Goal: Information Seeking & Learning: Learn about a topic

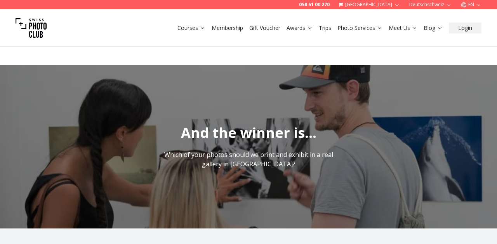
click at [48, 28] on button "Accept" at bounding box center [39, 24] width 17 height 7
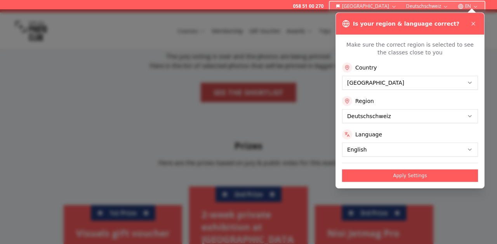
scroll to position [193, 0]
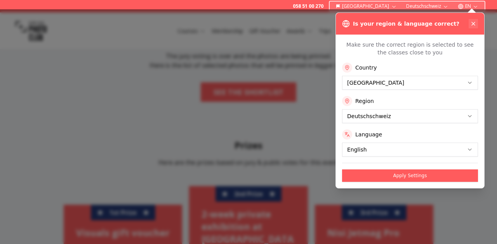
click at [474, 23] on icon at bounding box center [473, 24] width 6 height 6
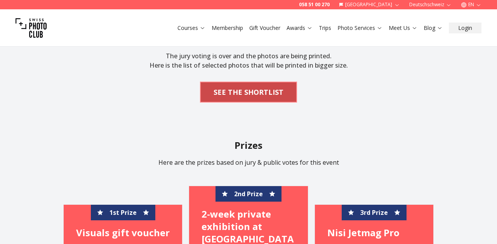
click at [274, 92] on b "SEE THE SHORTLIST" at bounding box center [249, 92] width 70 height 11
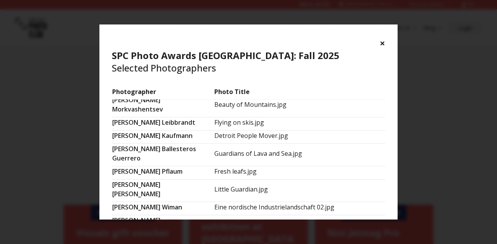
scroll to position [0, 0]
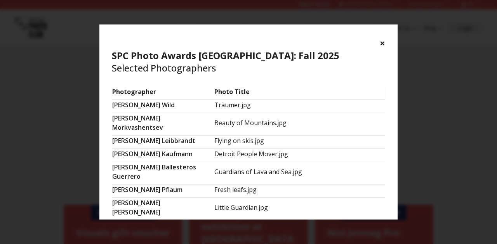
click at [259, 105] on td "Träumer.jpg" at bounding box center [299, 105] width 171 height 13
click at [148, 106] on td "[PERSON_NAME]" at bounding box center [163, 105] width 102 height 13
click at [380, 41] on button "×" at bounding box center [382, 43] width 5 height 12
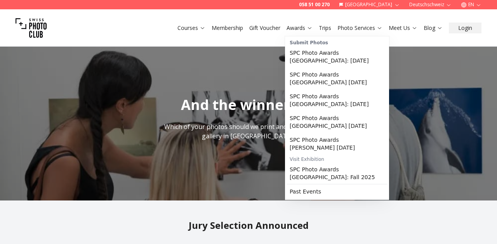
click at [304, 29] on link "Awards" at bounding box center [300, 28] width 26 height 8
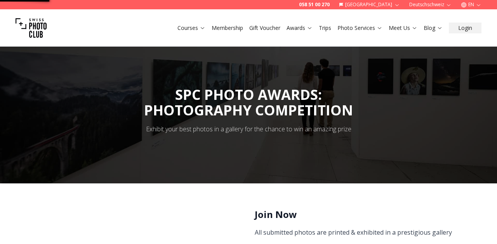
click at [304, 29] on link "Awards" at bounding box center [300, 28] width 26 height 8
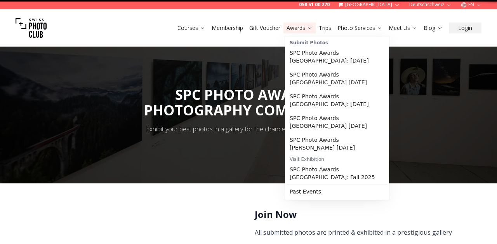
click at [309, 29] on icon at bounding box center [310, 28] width 6 height 6
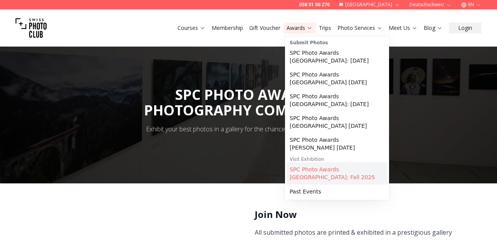
click at [322, 168] on link "SPC Photo Awards [GEOGRAPHIC_DATA]: Fall 2025" at bounding box center [337, 173] width 101 height 22
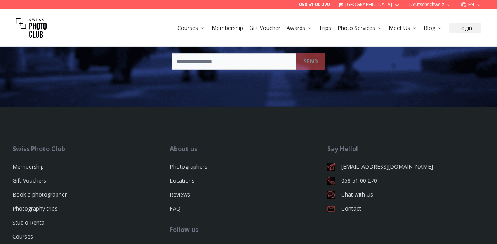
scroll to position [1194, 0]
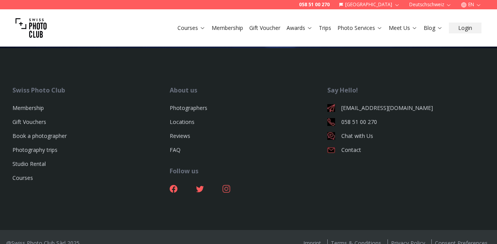
click at [226, 185] on icon at bounding box center [226, 189] width 8 height 8
